Goal: Task Accomplishment & Management: Manage account settings

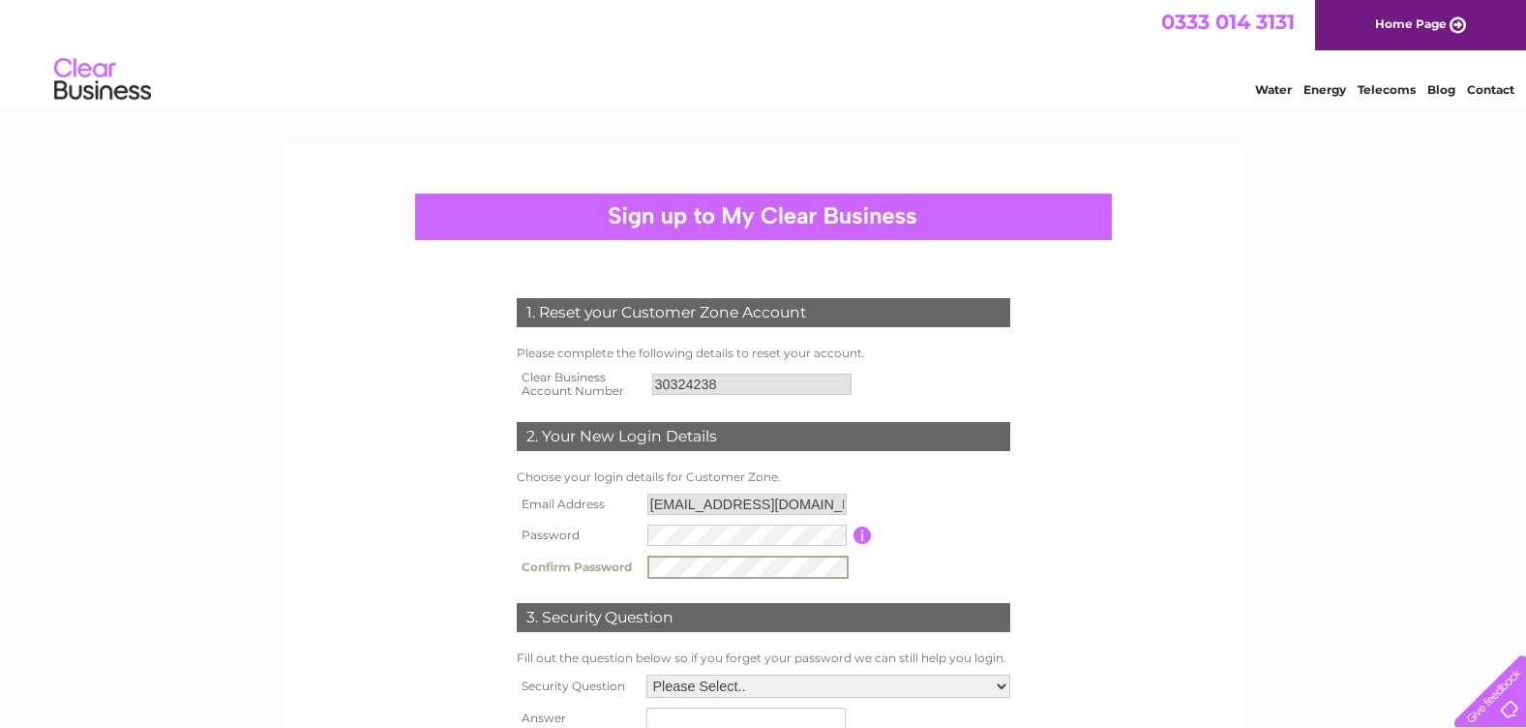
click at [966, 560] on table "Email Address onesevenfivescotlandltd@gmail.com Password Password must be at le…" at bounding box center [763, 536] width 503 height 95
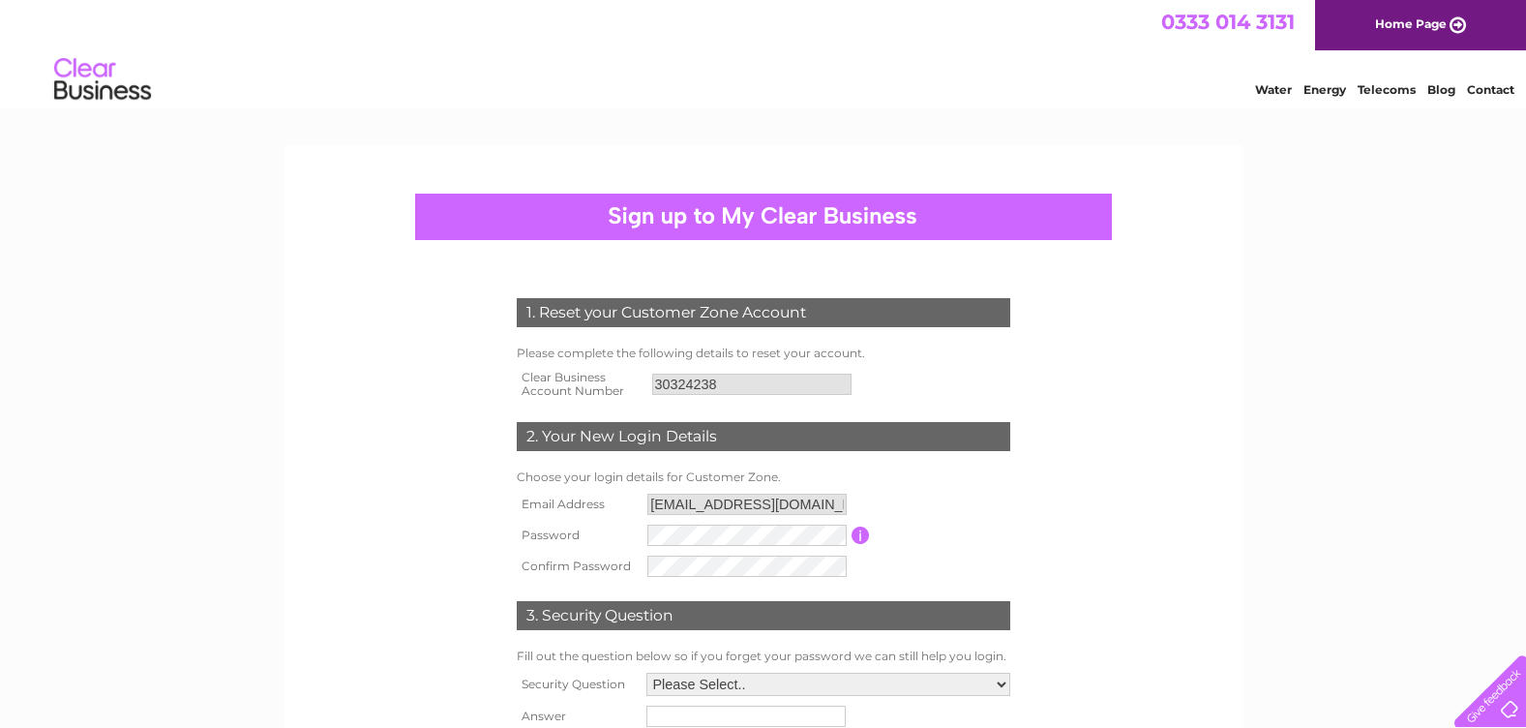
scroll to position [290, 0]
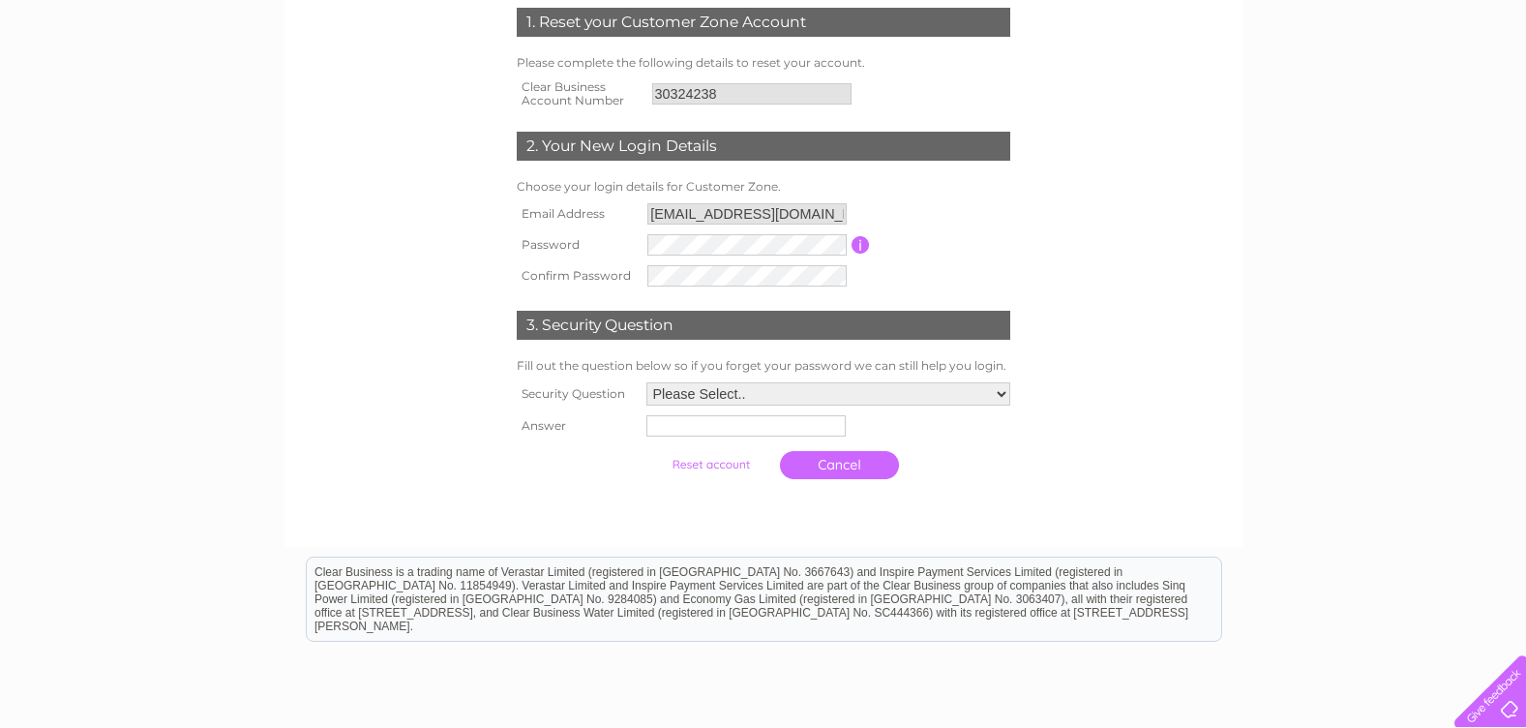
click at [929, 397] on select "Please Select.. In what town or city was your first job? In what town or city d…" at bounding box center [828, 393] width 364 height 23
select select "1"
click at [644, 383] on select "Please Select.. In what town or city was your first job? In what town or city d…" at bounding box center [827, 394] width 366 height 25
click at [675, 432] on input "text" at bounding box center [743, 427] width 199 height 21
type input "Pune"
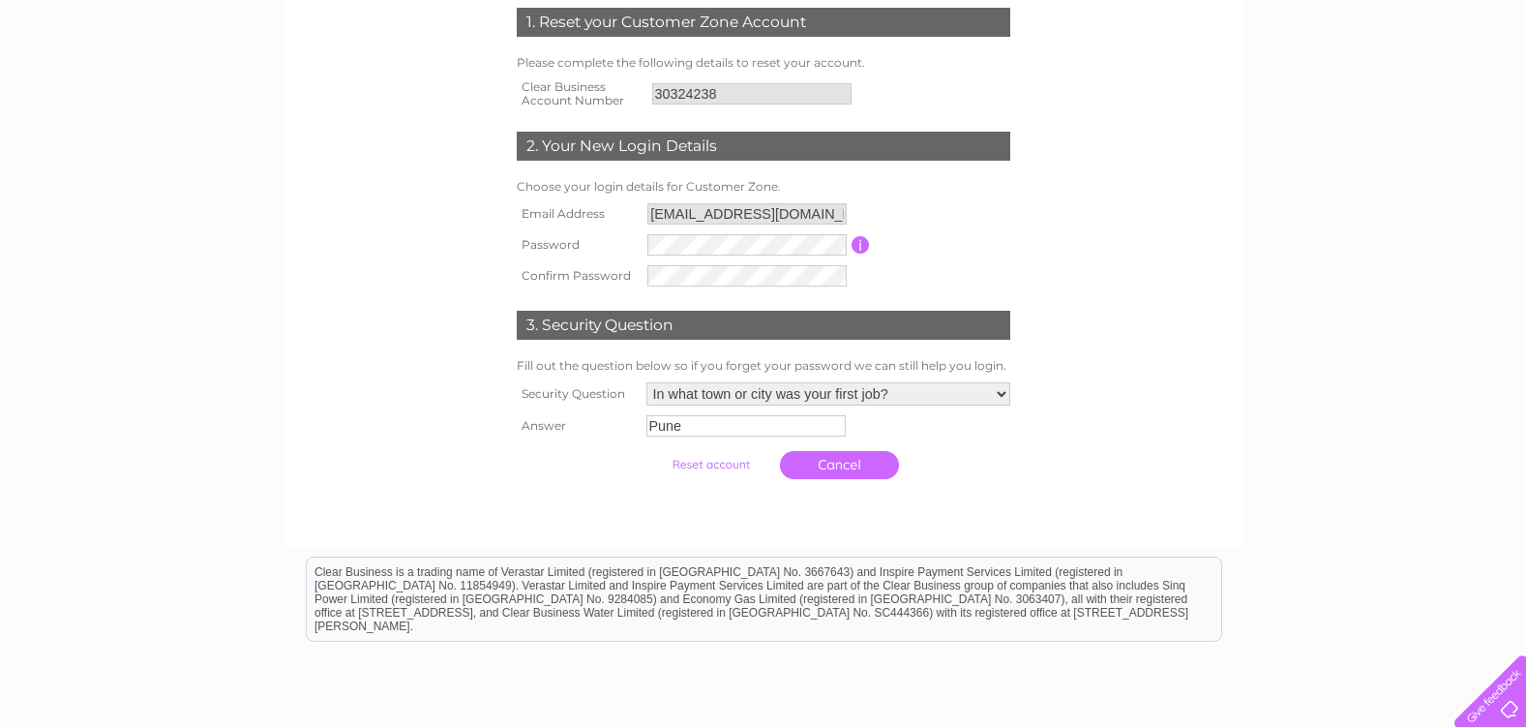
click at [710, 466] on input "submit" at bounding box center [710, 464] width 119 height 27
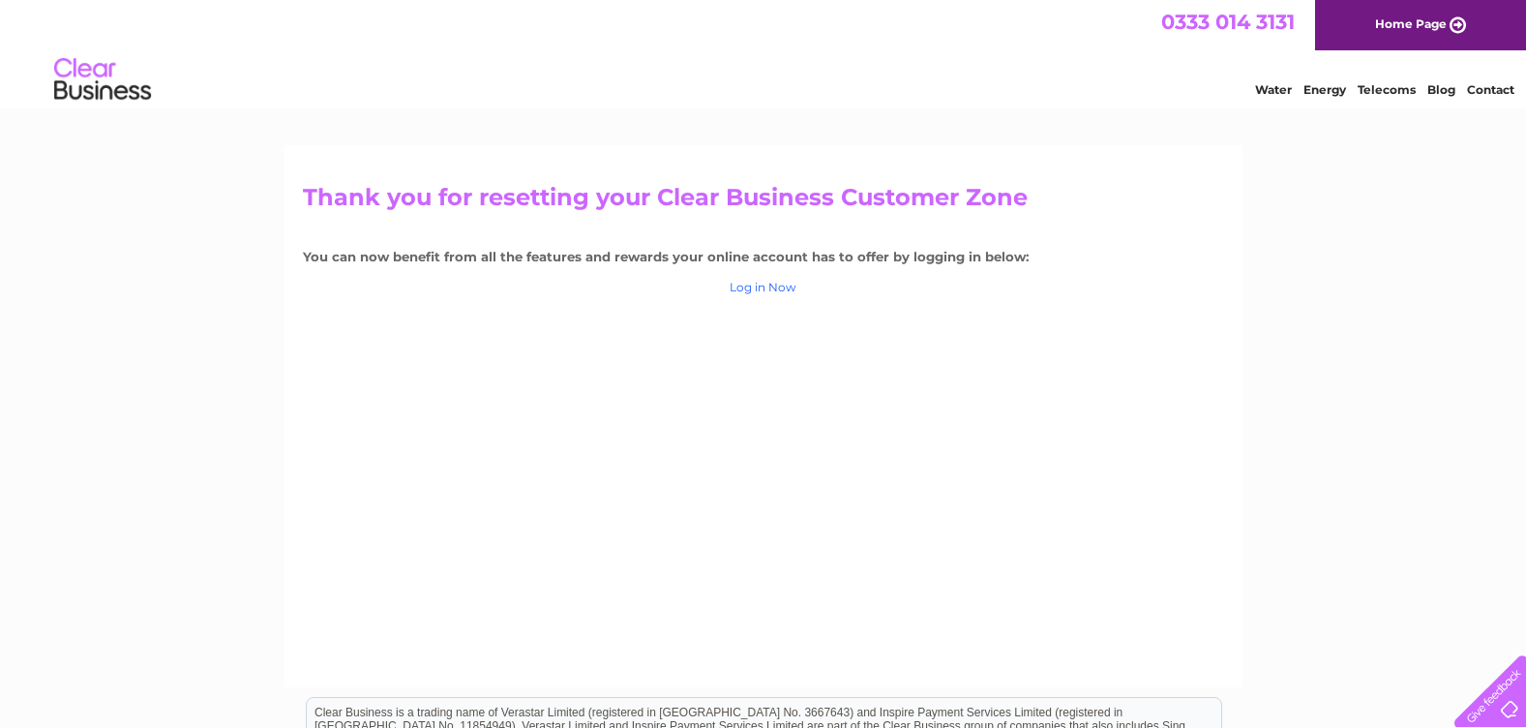
click at [763, 286] on link "Log in Now" at bounding box center [763, 287] width 67 height 15
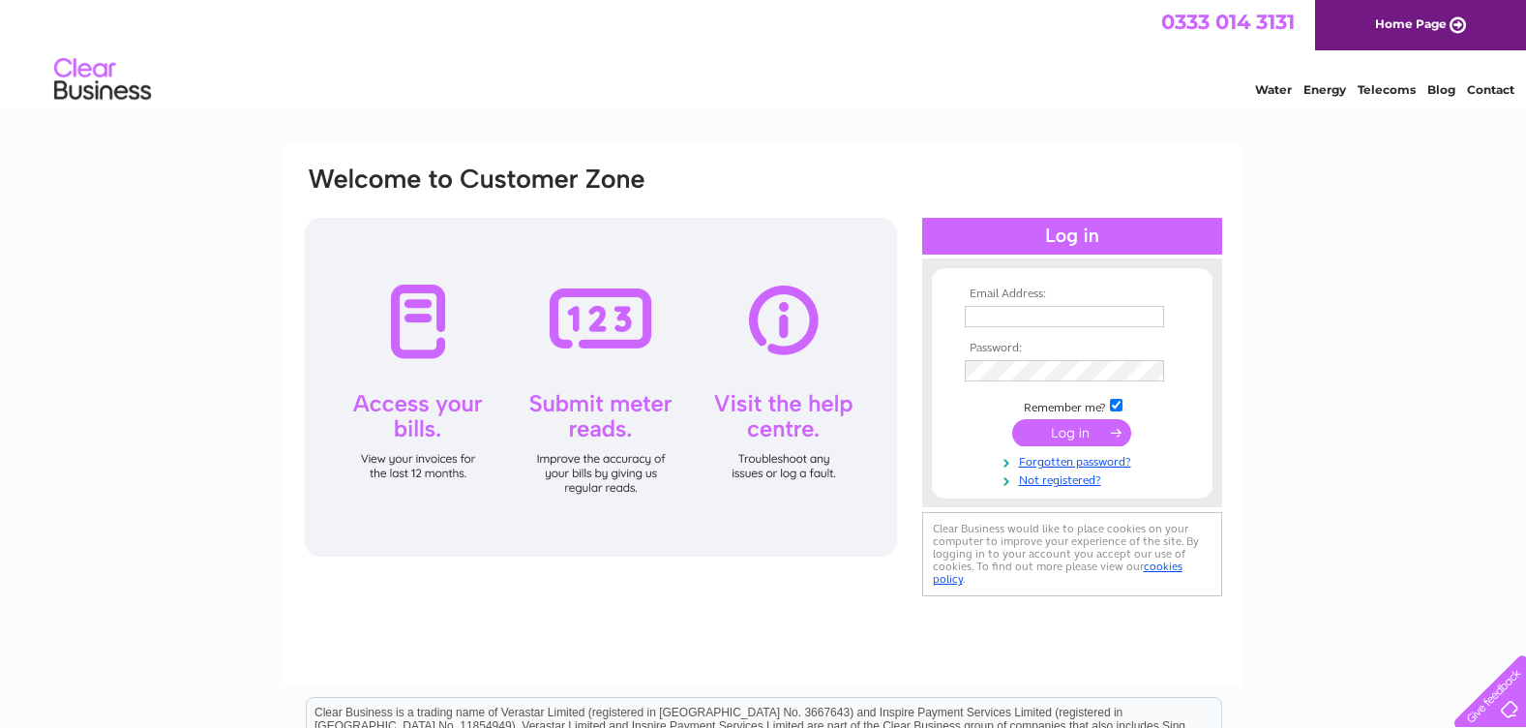
type input "[EMAIL_ADDRESS][DOMAIN_NAME]"
click at [1083, 426] on input "submit" at bounding box center [1071, 432] width 119 height 27
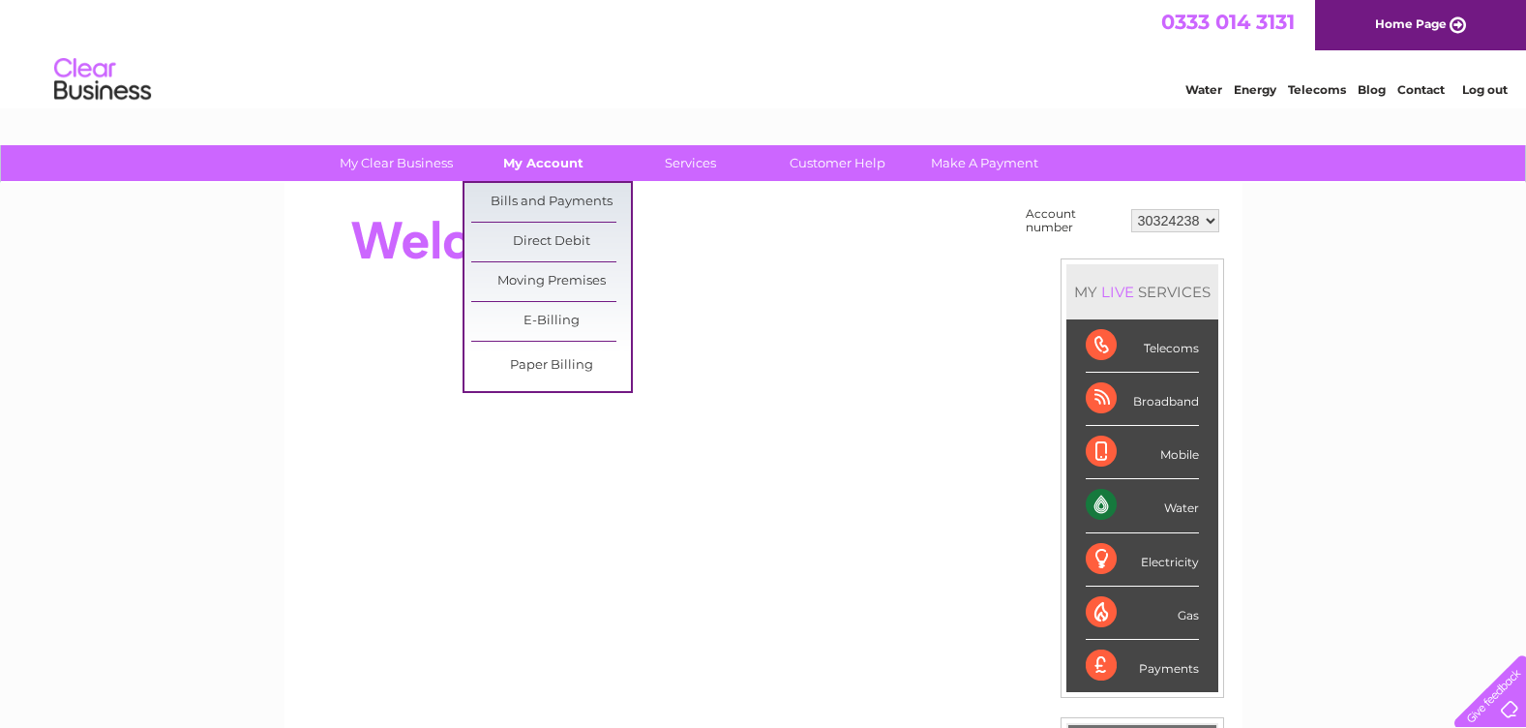
click at [550, 156] on link "My Account" at bounding box center [543, 163] width 160 height 36
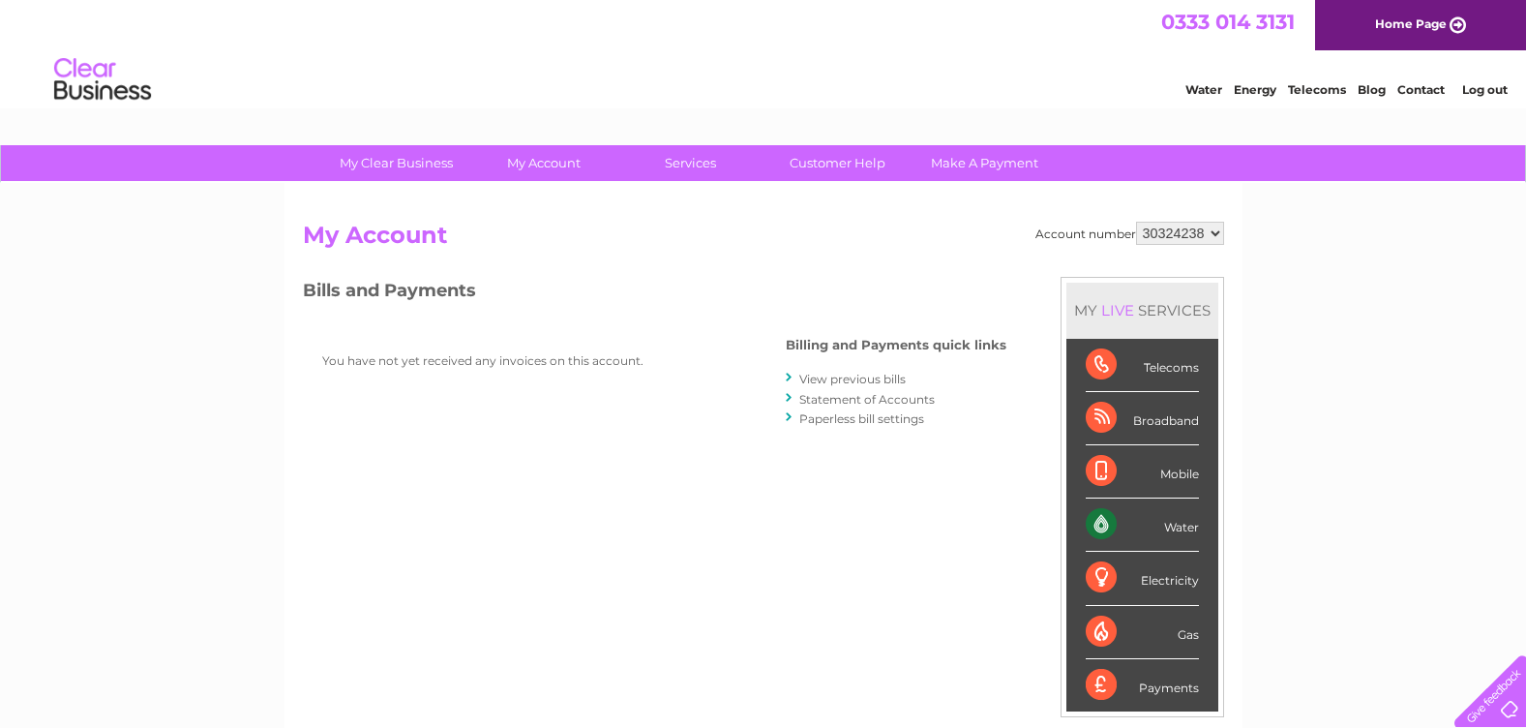
click at [550, 156] on link "My Account" at bounding box center [543, 163] width 160 height 36
